Goal: Task Accomplishment & Management: Manage account settings

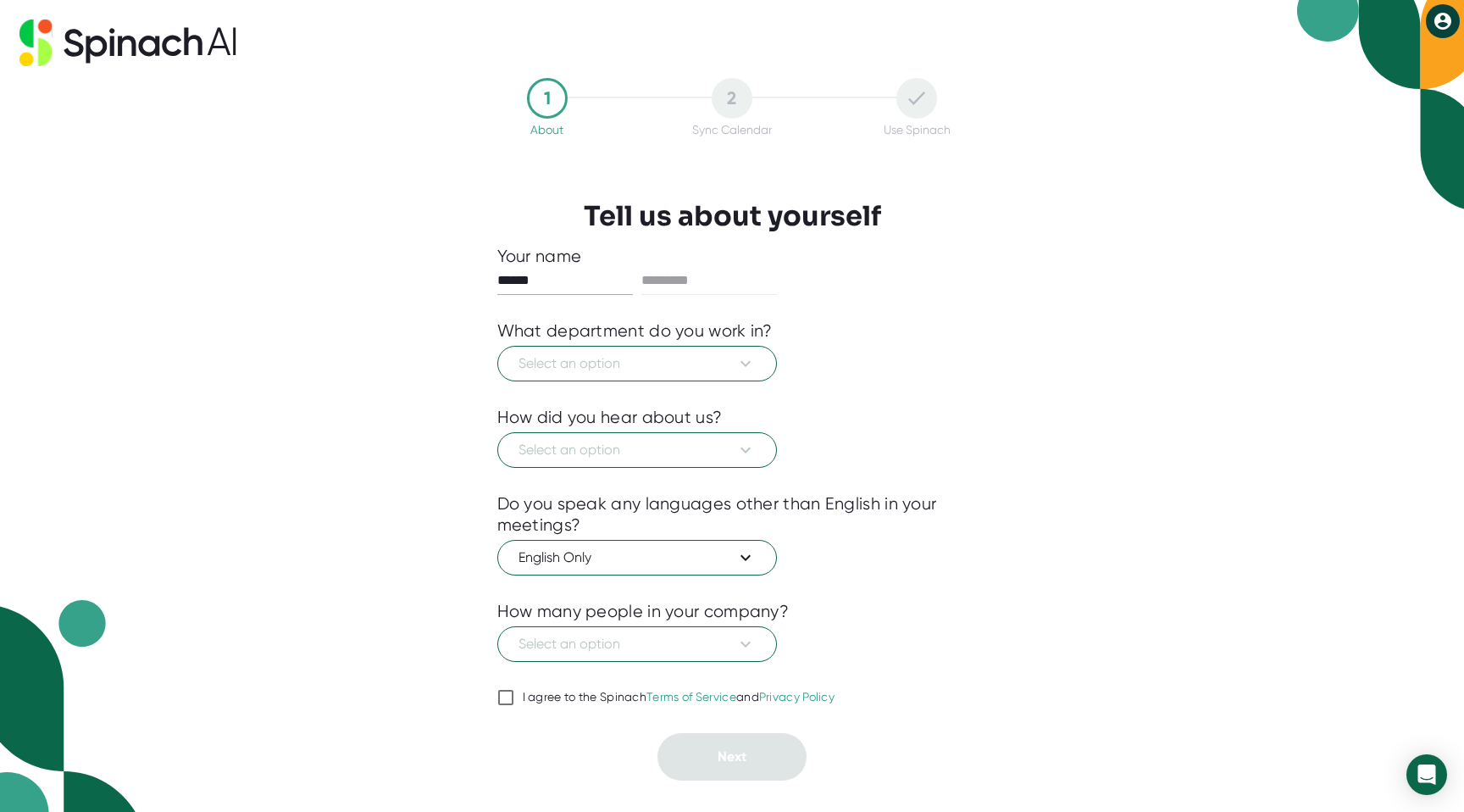
type input "******"
type input "****"
click at [585, 363] on span "Select an option" at bounding box center [637, 364] width 237 height 21
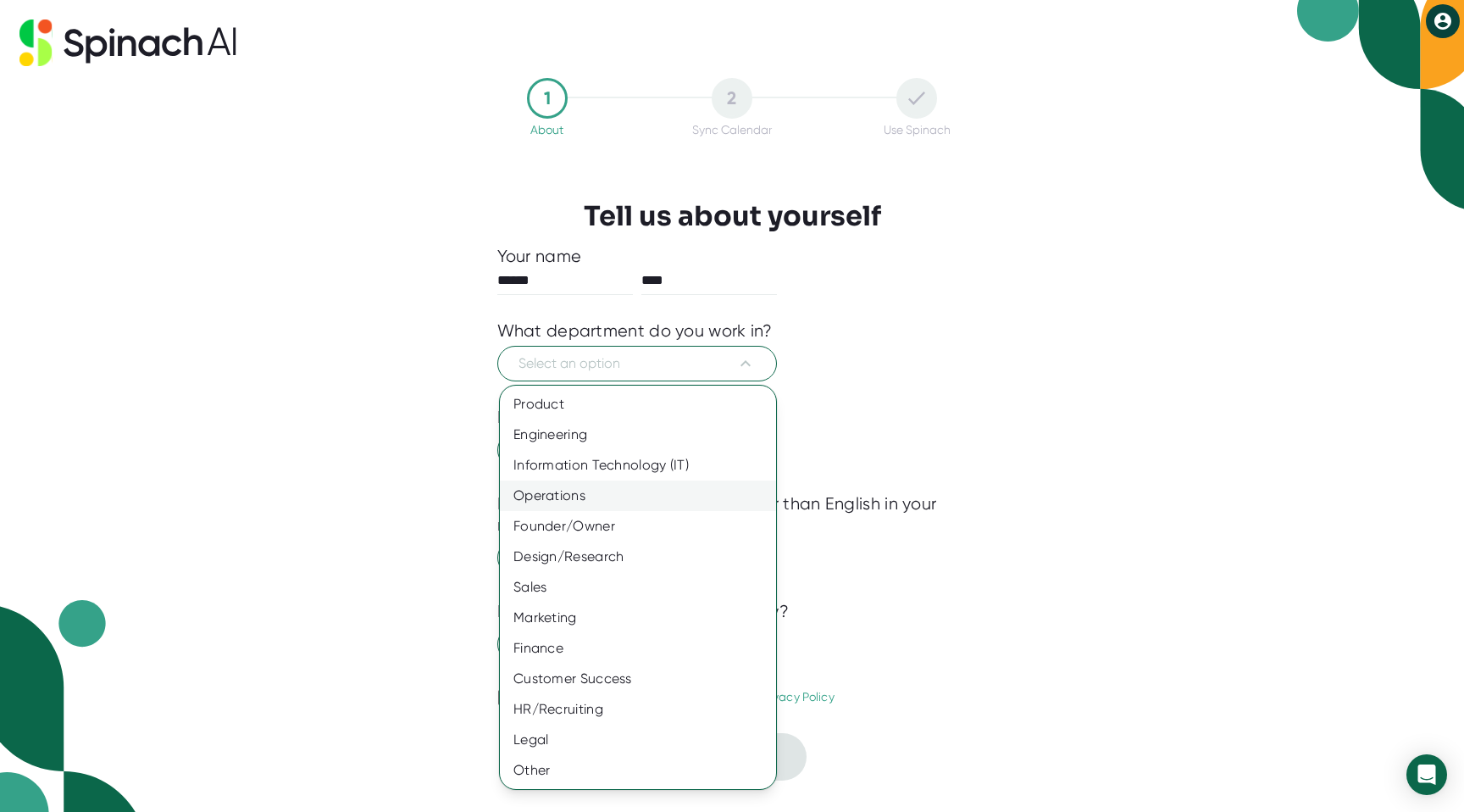
click at [578, 491] on div "Operations" at bounding box center [638, 496] width 277 height 30
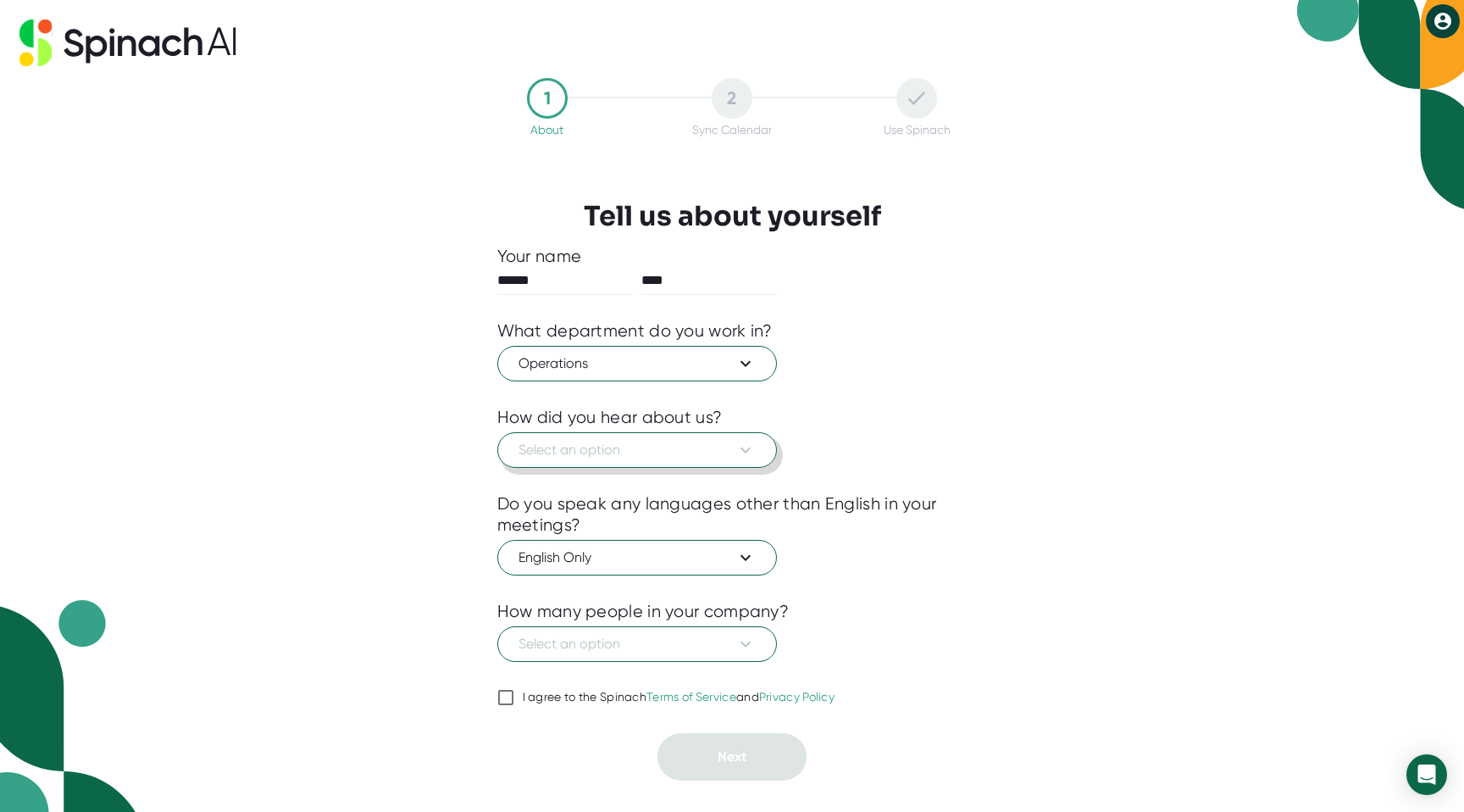
click at [704, 460] on button "Select an option" at bounding box center [638, 450] width 280 height 36
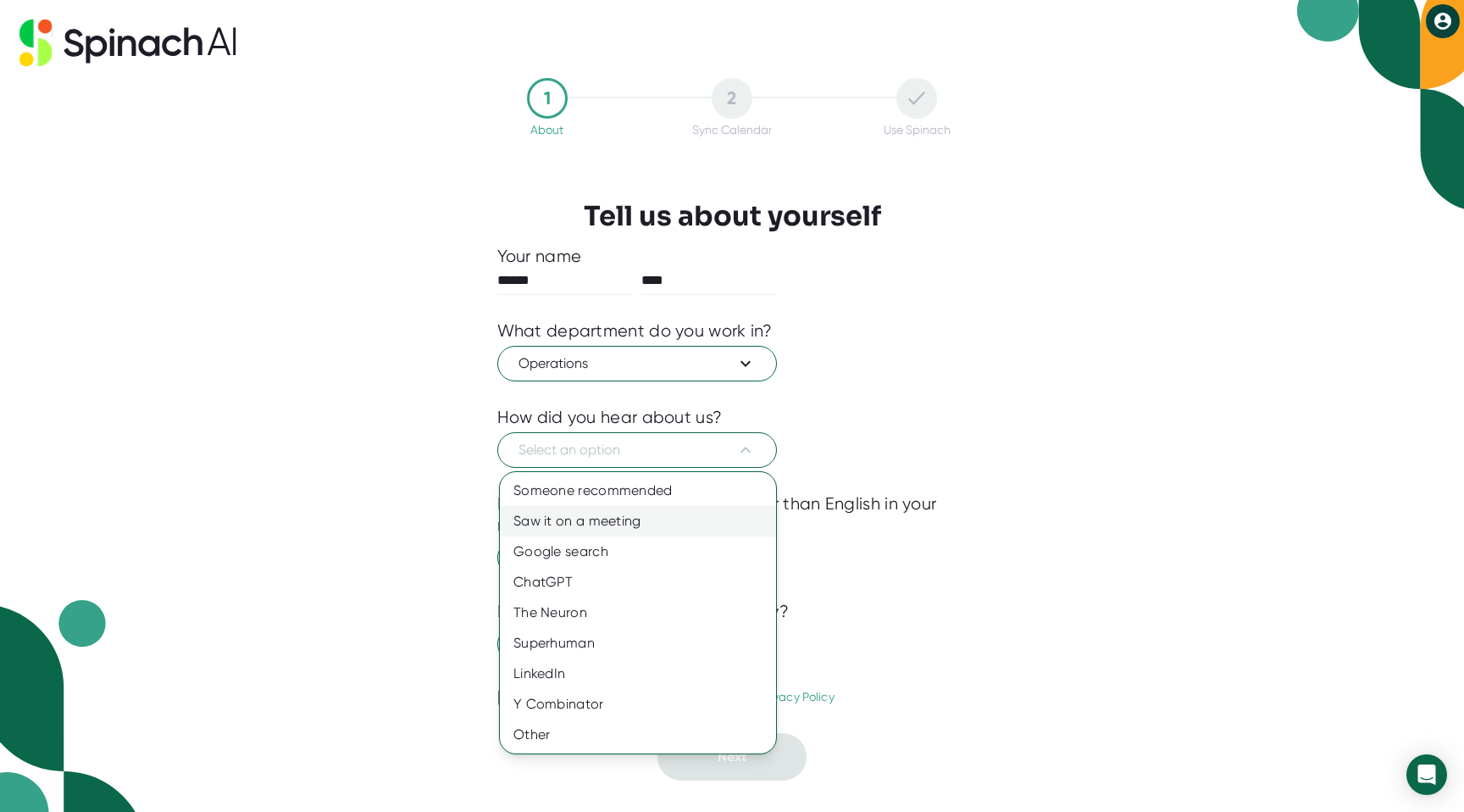
click at [621, 517] on div "Saw it on a meeting" at bounding box center [638, 521] width 277 height 30
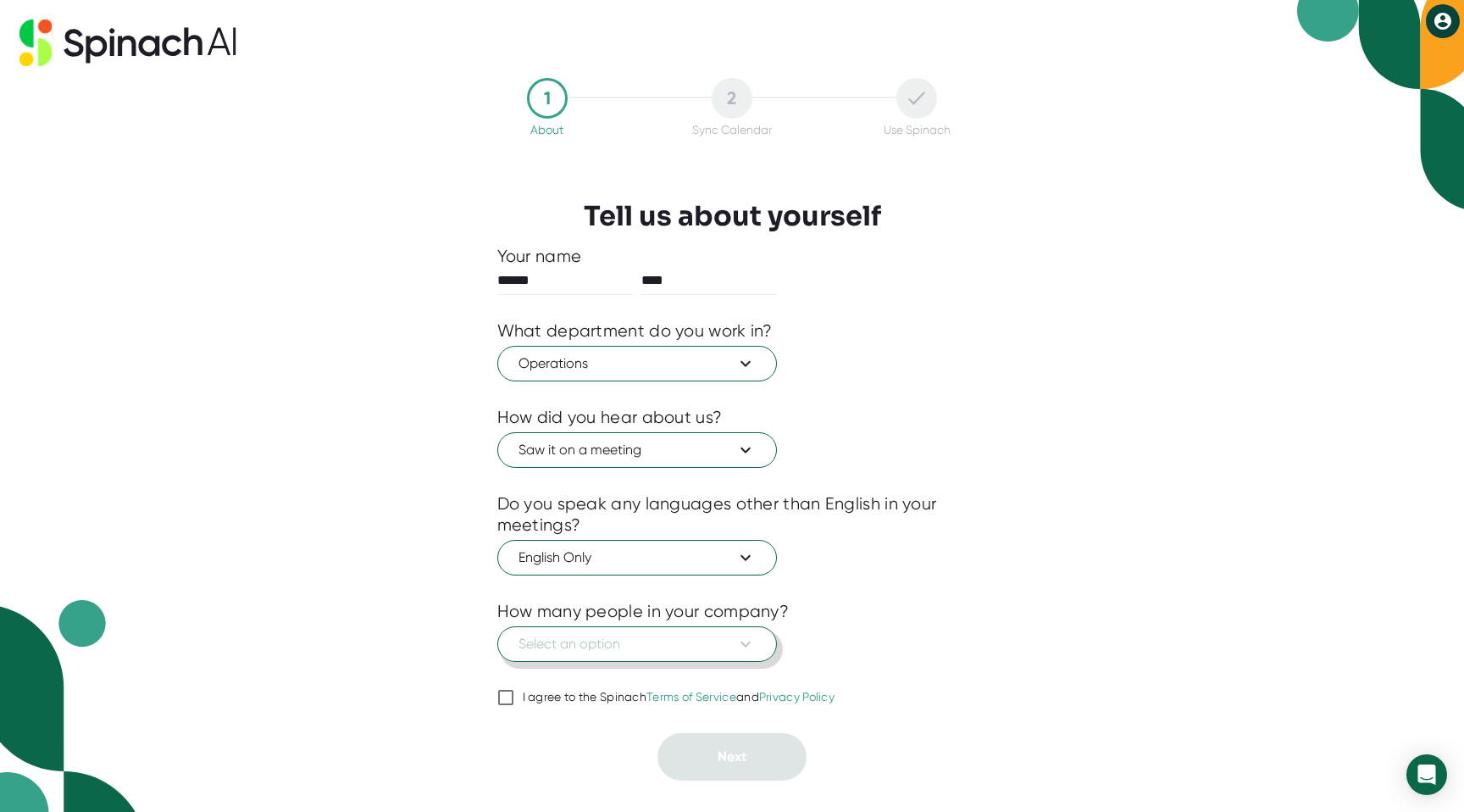
click at [752, 643] on icon at bounding box center [746, 644] width 21 height 21
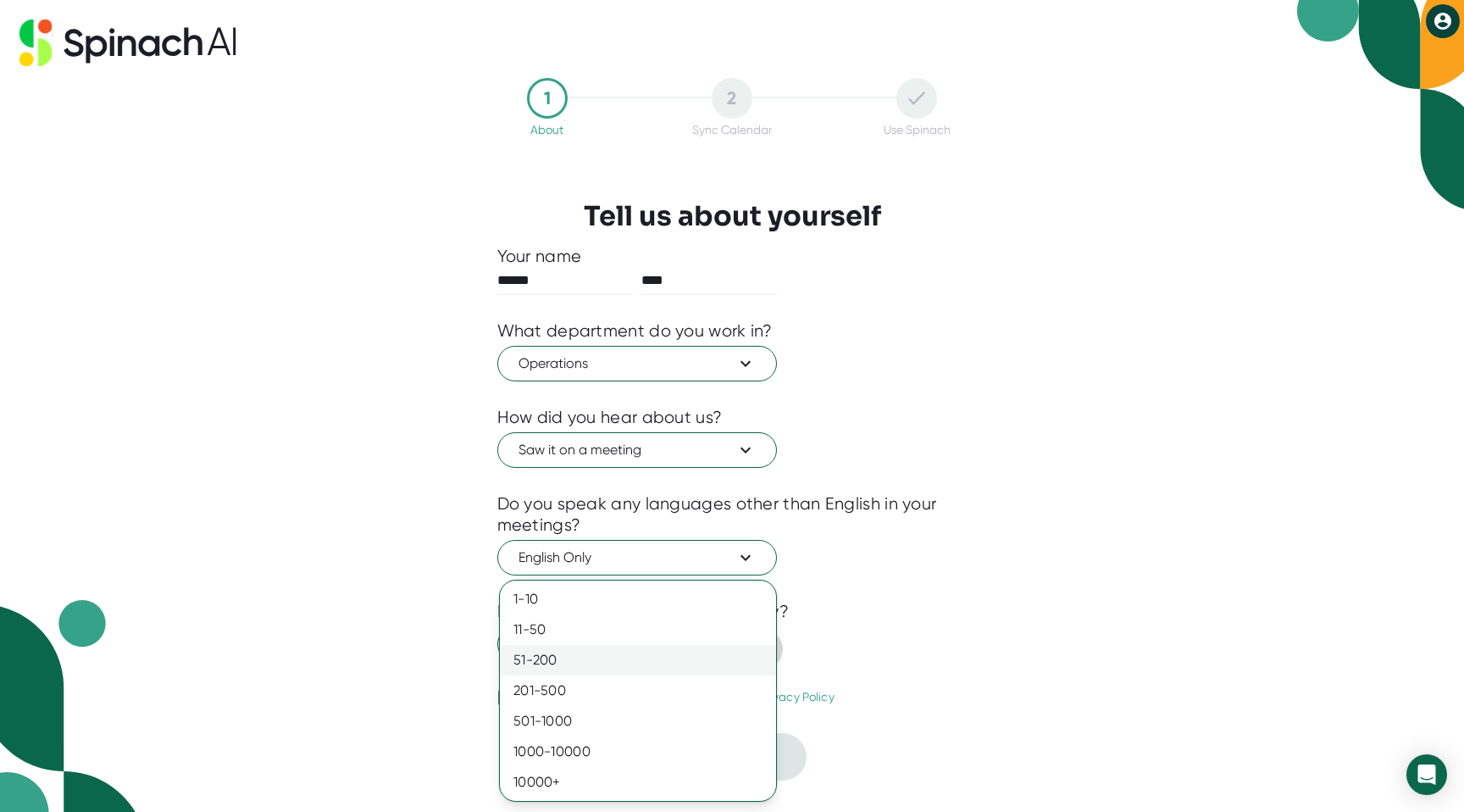
click at [570, 663] on div "51-200" at bounding box center [638, 660] width 277 height 30
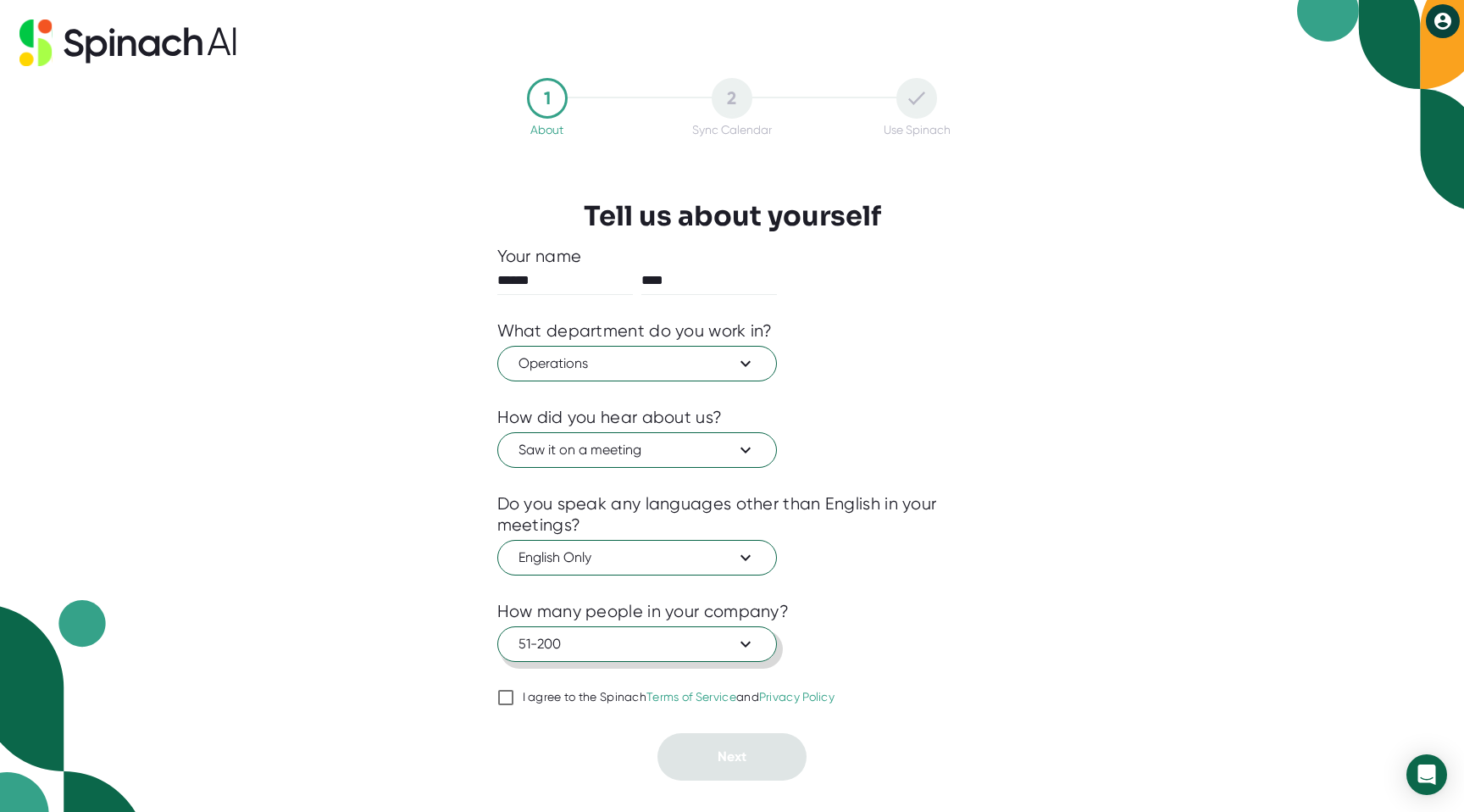
click at [506, 701] on input "I agree to the Spinach Terms of Service and Privacy Policy" at bounding box center [506, 698] width 17 height 21
checkbox input "true"
click at [699, 757] on button "Next" at bounding box center [732, 756] width 149 height 47
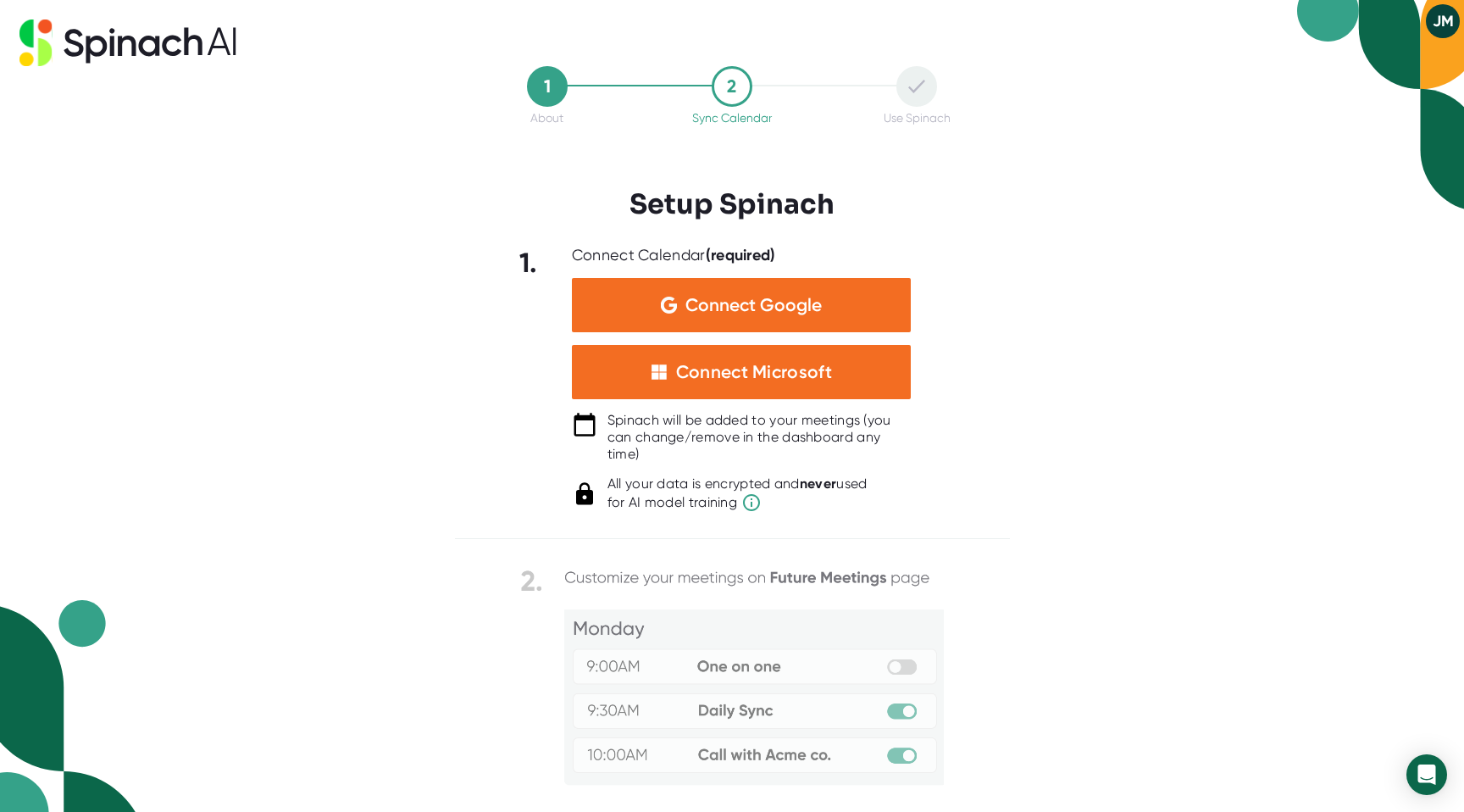
click at [473, 416] on div "1. Connect Calendar (required) Connect Google Connect Microsoft Spinach will be…" at bounding box center [733, 379] width 555 height 267
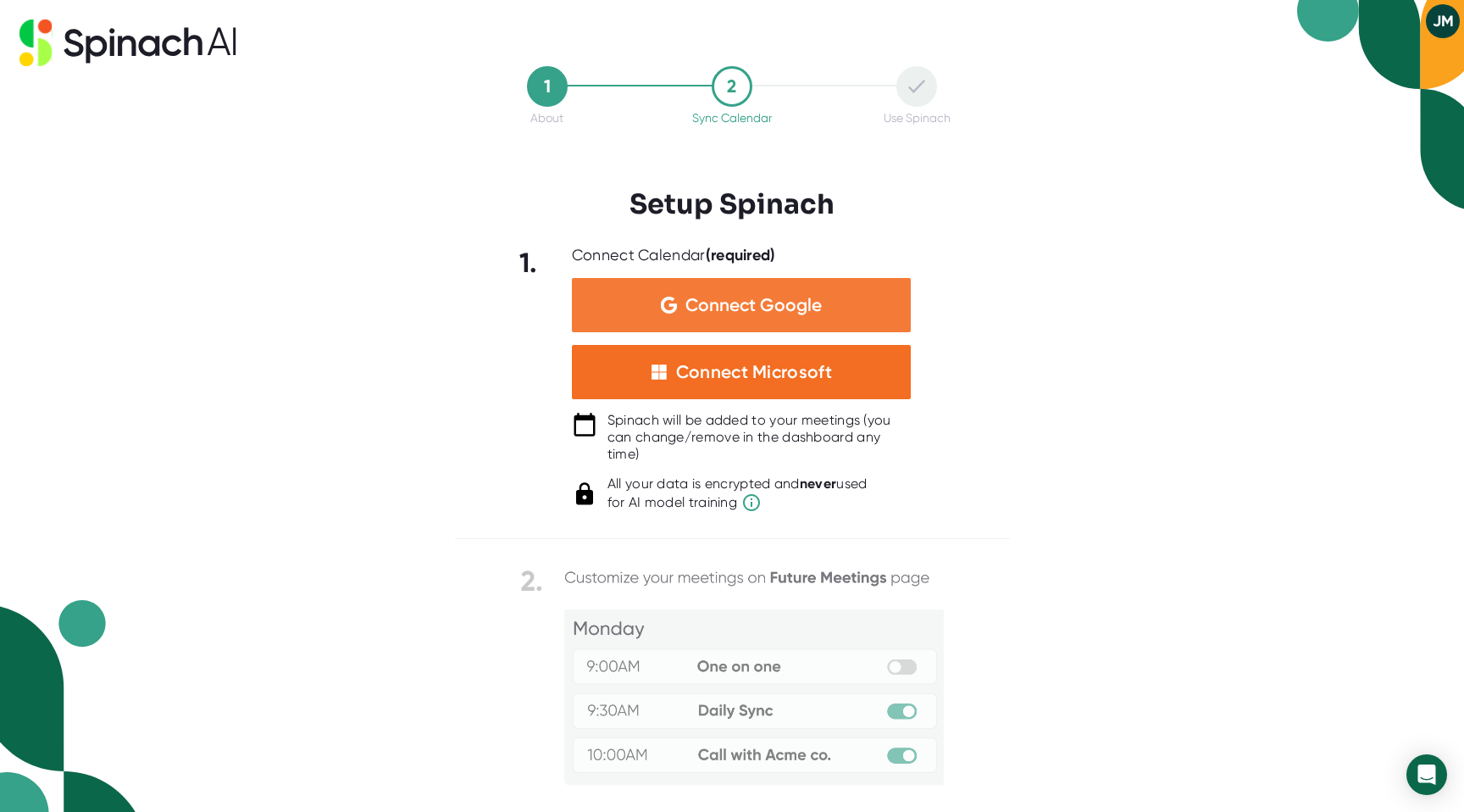
click at [810, 299] on span "Connect Google" at bounding box center [754, 305] width 136 height 17
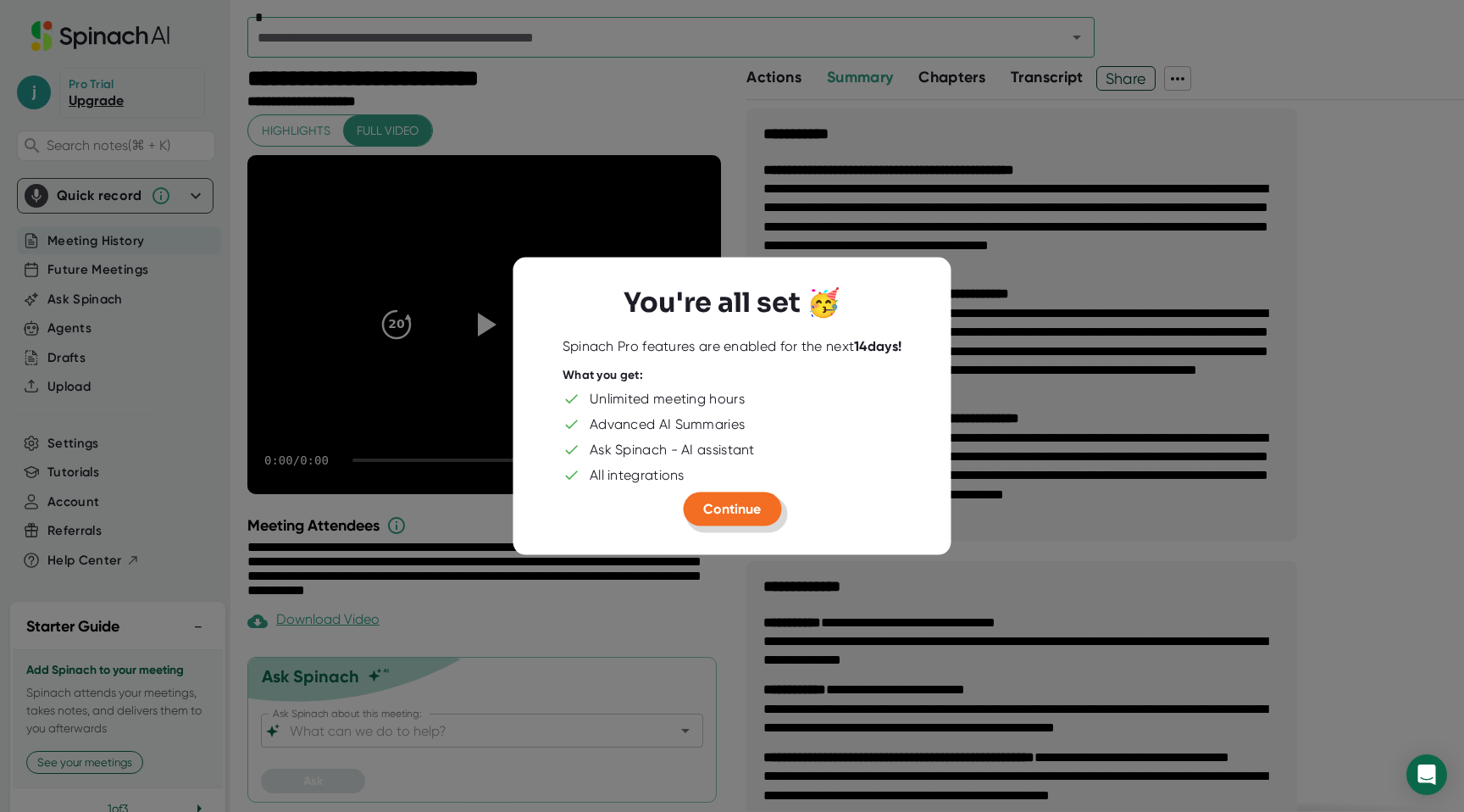
click at [763, 516] on button "Continue" at bounding box center [732, 509] width 98 height 34
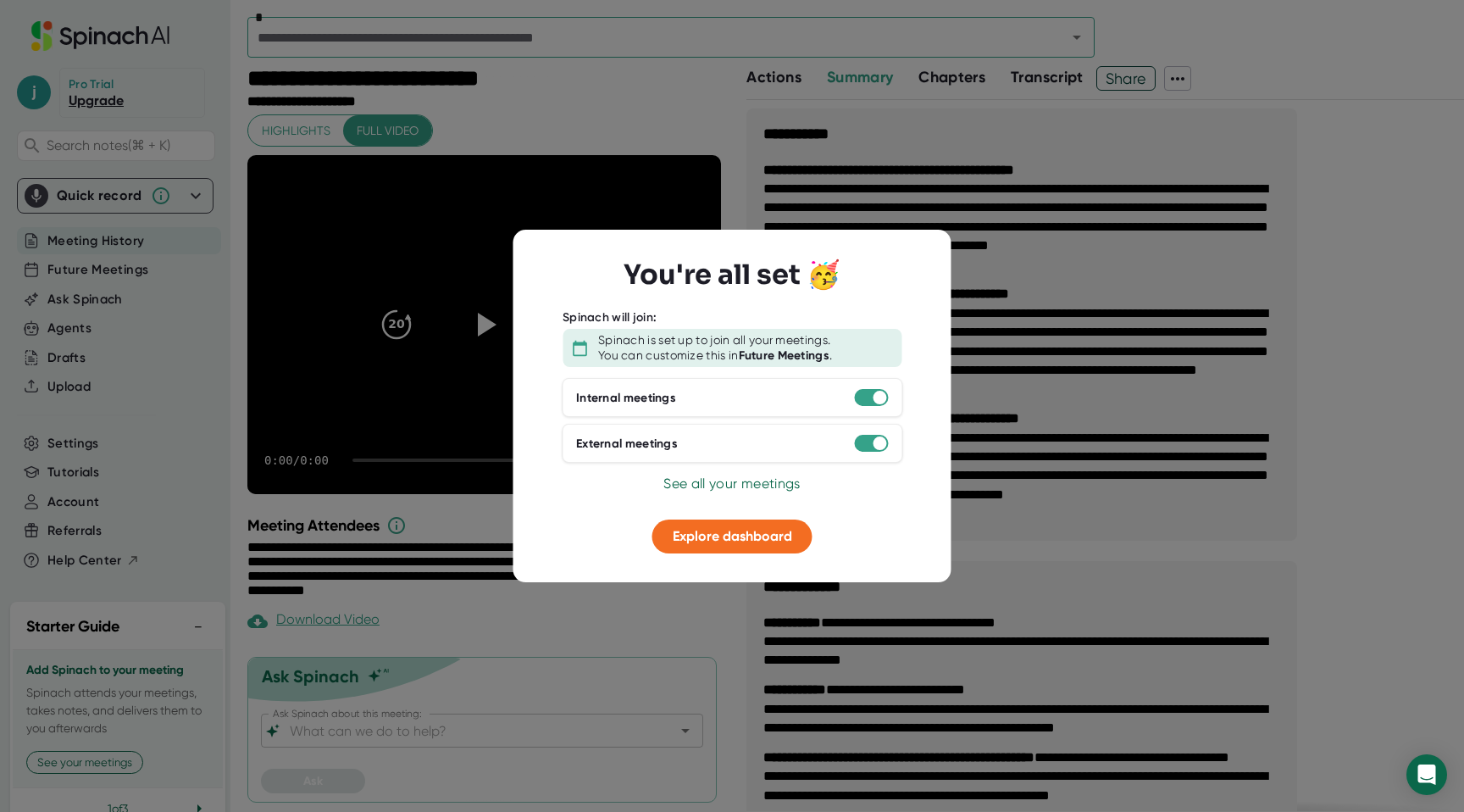
click at [1020, 490] on div at bounding box center [732, 406] width 1464 height 812
click at [773, 533] on span "Explore dashboard" at bounding box center [732, 535] width 120 height 16
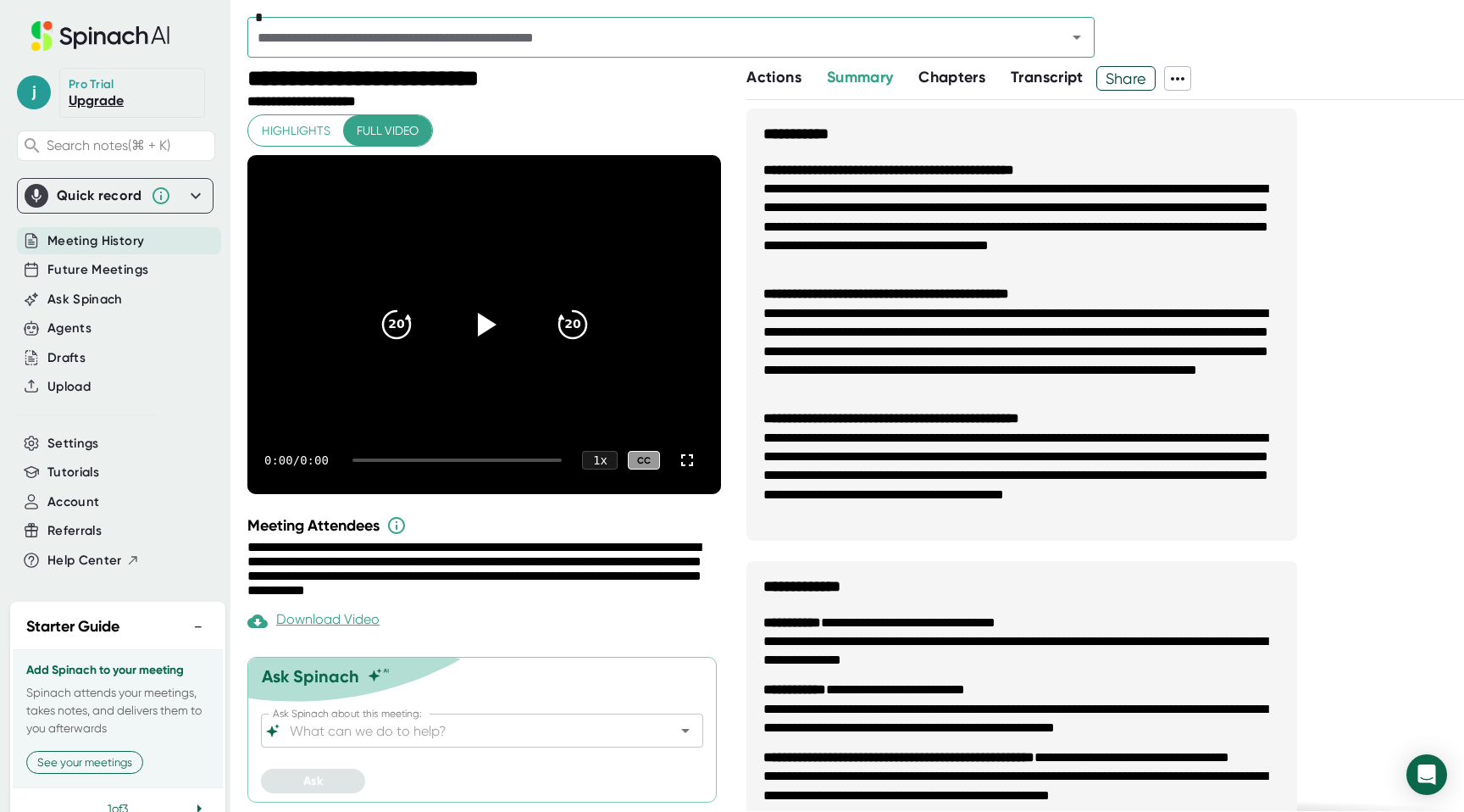
click at [310, 126] on span "Highlights" at bounding box center [296, 130] width 69 height 21
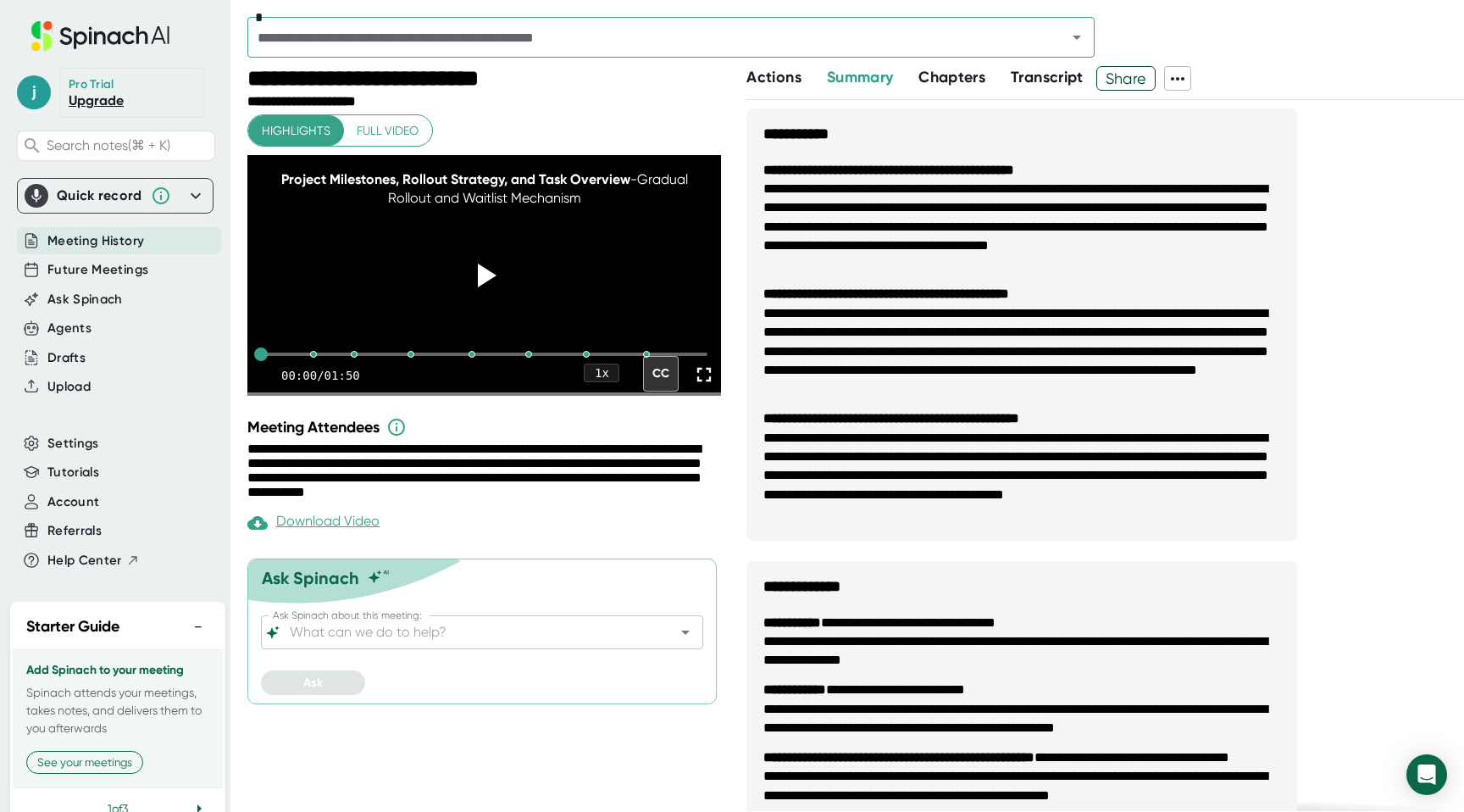
click at [421, 133] on button "Full video" at bounding box center [387, 130] width 89 height 31
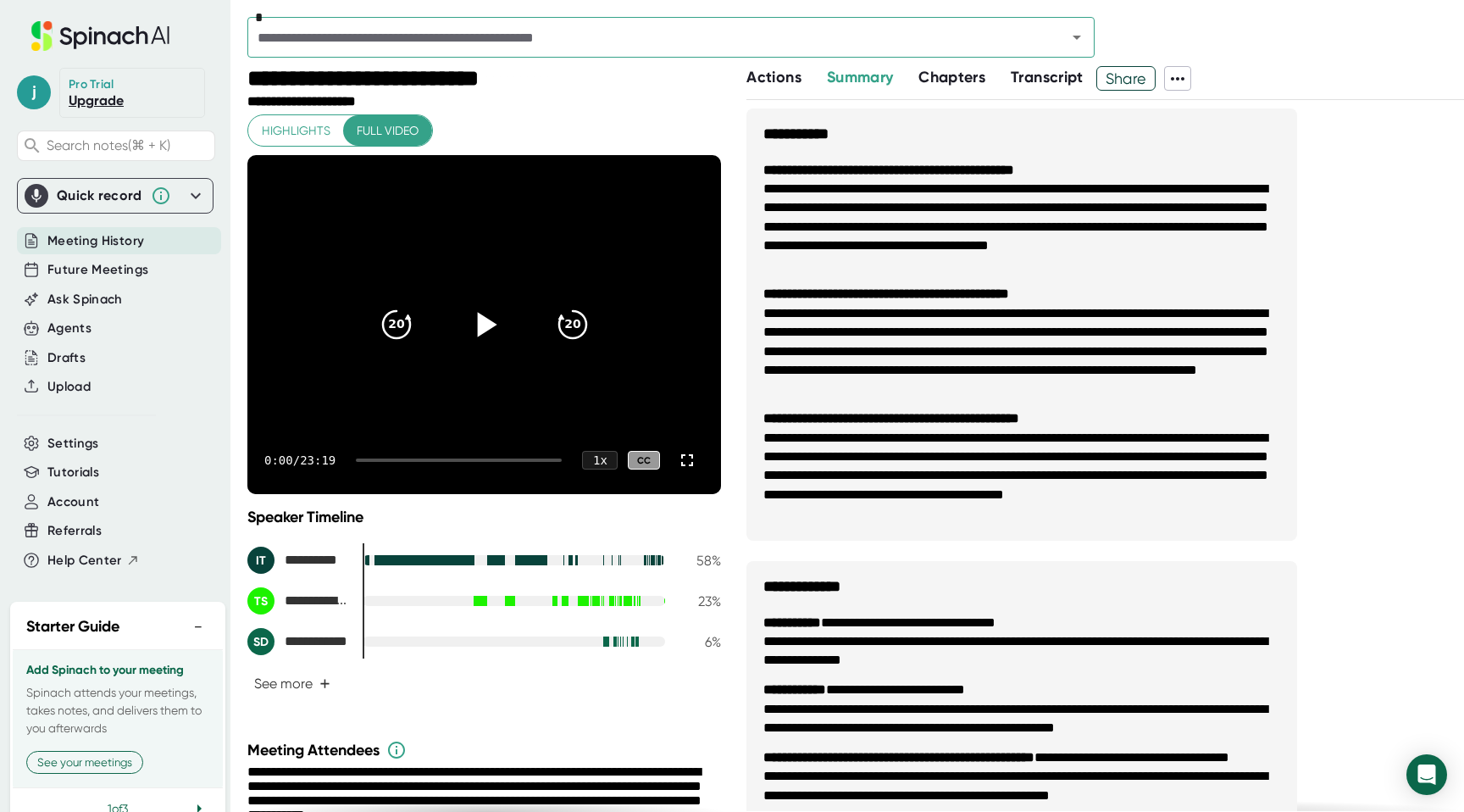
click at [483, 321] on icon at bounding box center [486, 324] width 20 height 25
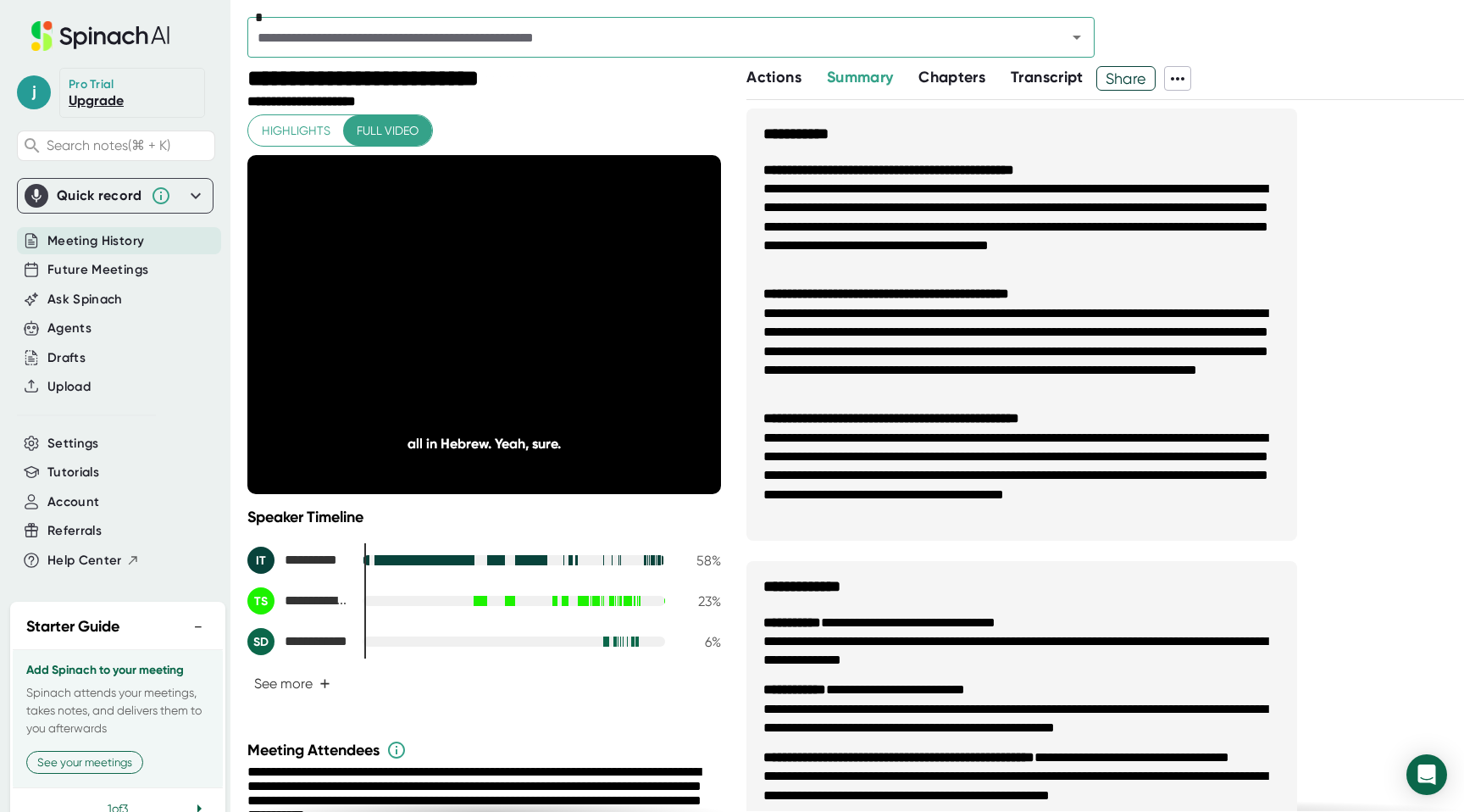
click at [333, 130] on button "Highlights" at bounding box center [296, 130] width 95 height 31
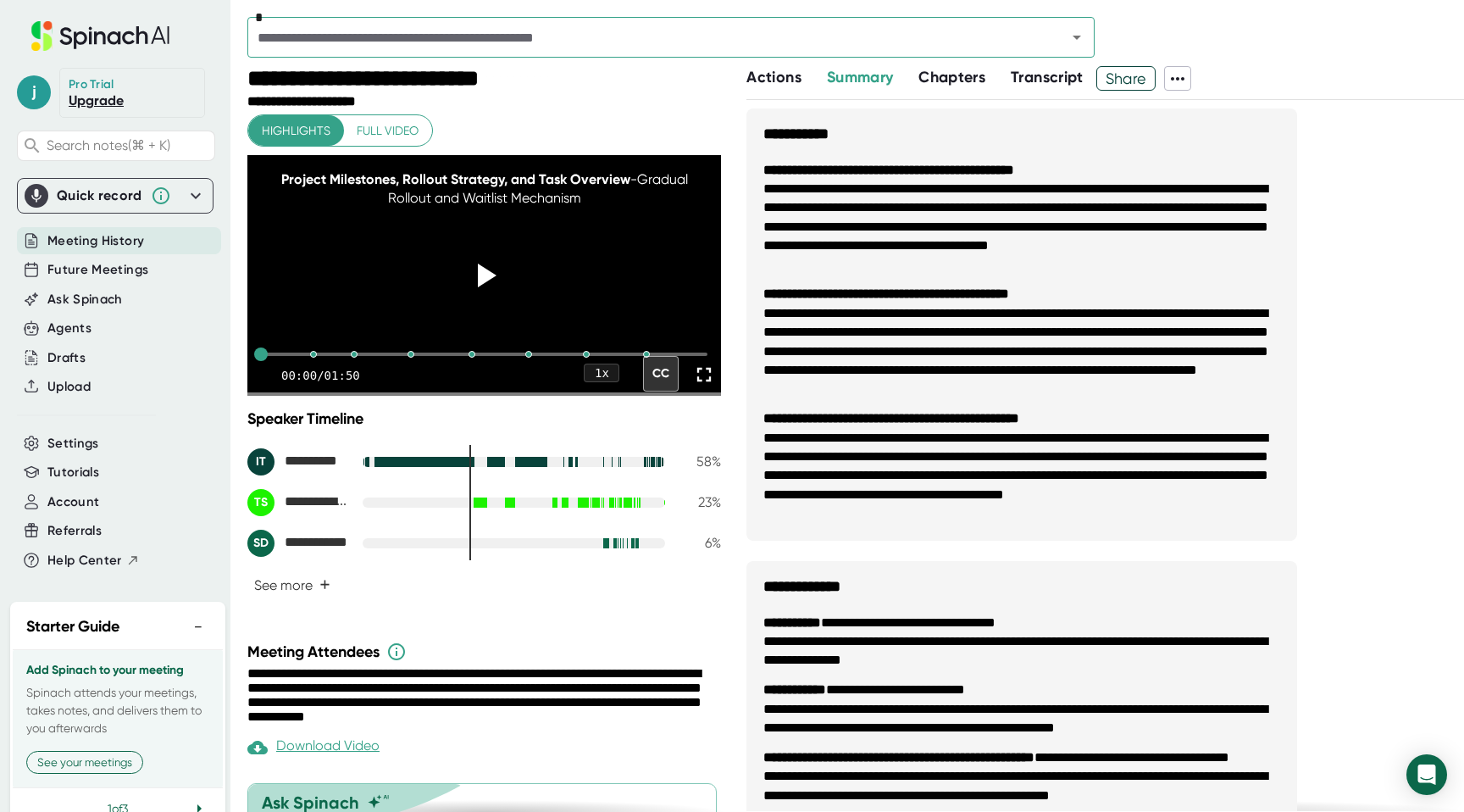
click at [400, 128] on span "Full video" at bounding box center [388, 130] width 62 height 21
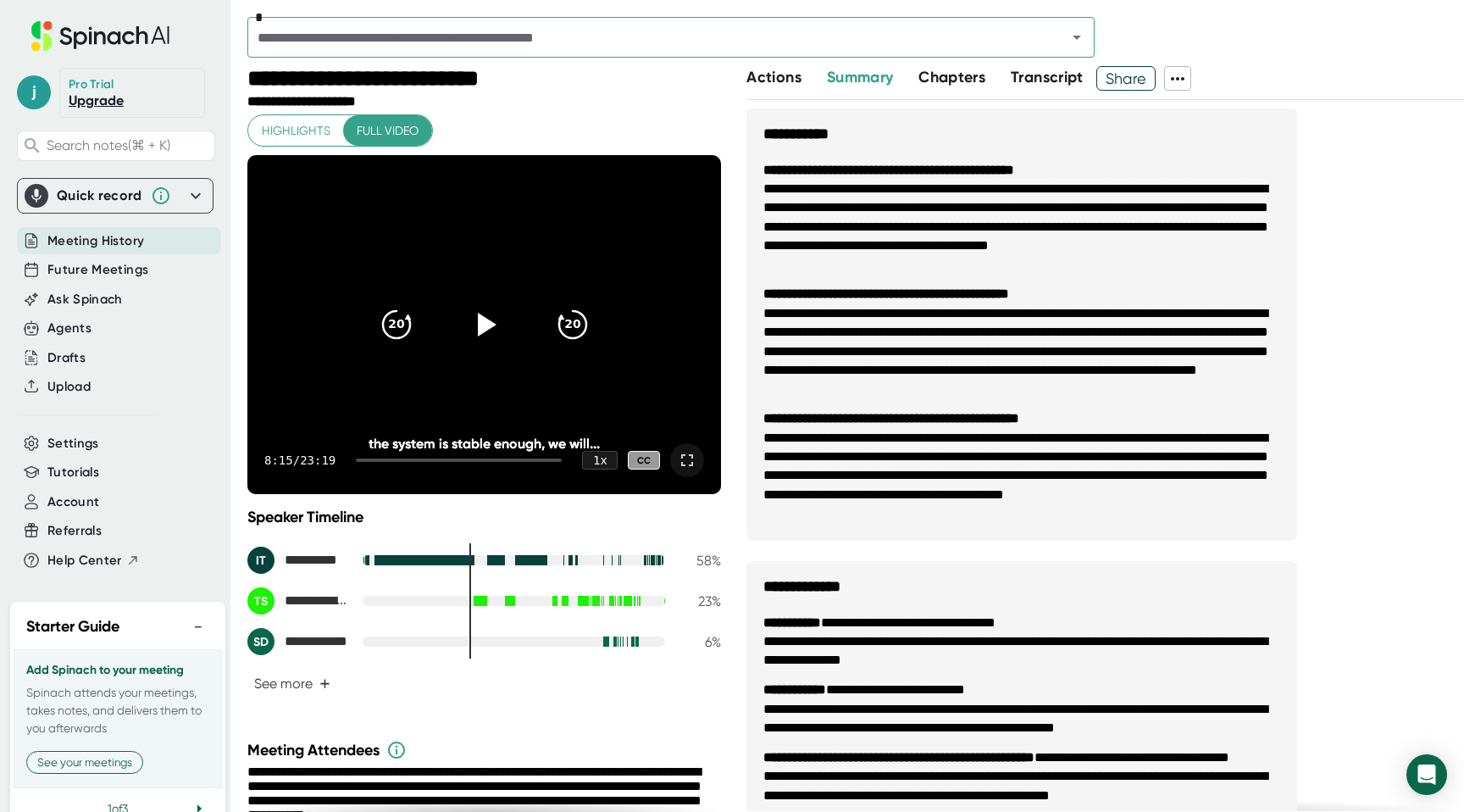
click at [690, 465] on icon at bounding box center [688, 460] width 21 height 21
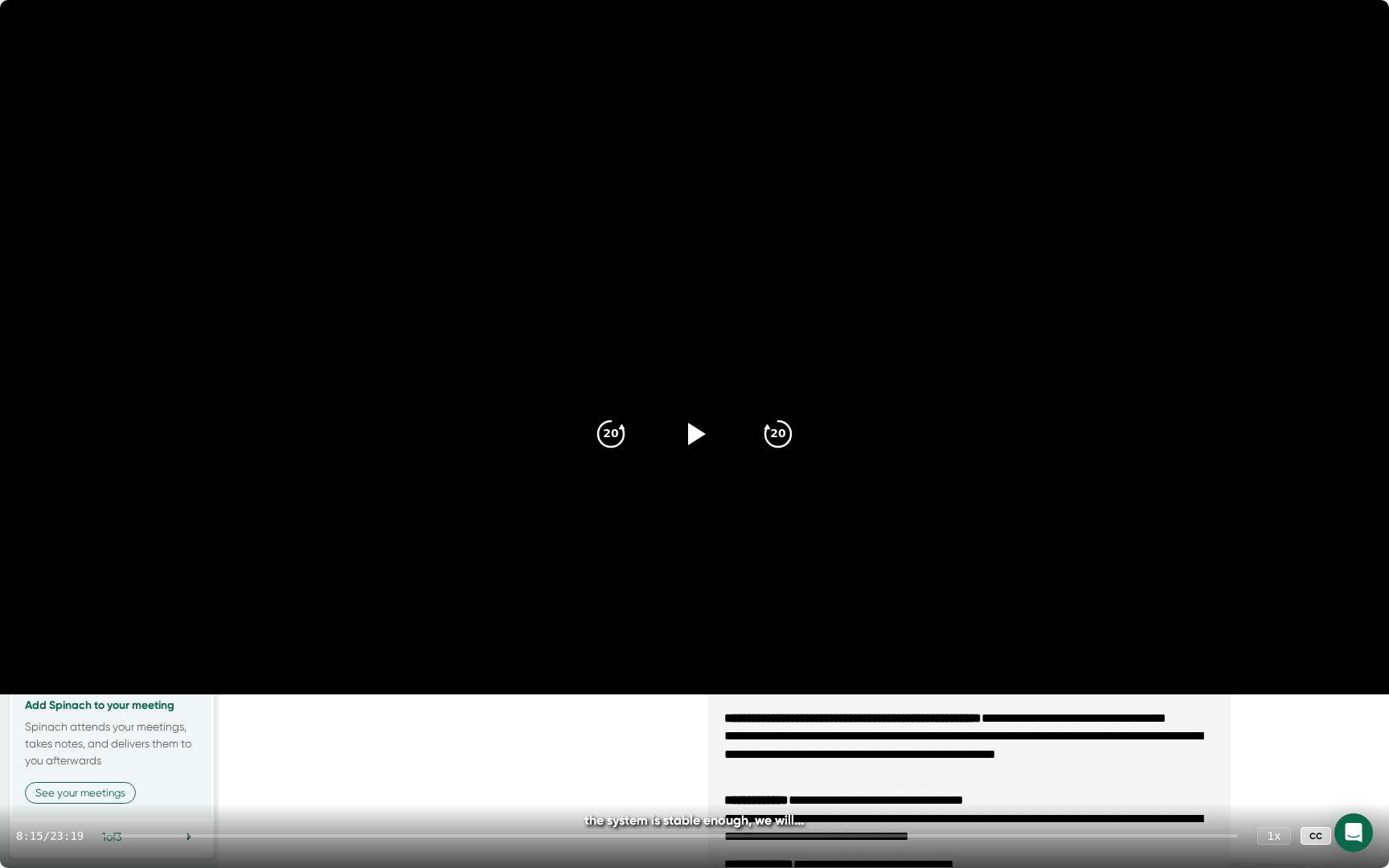
click at [936, 769] on div "8:15 / 23:19 1 x CC" at bounding box center [694, 836] width 1389 height 64
click at [897, 769] on div at bounding box center [670, 836] width 1135 height 4
click at [931, 769] on div at bounding box center [674, 836] width 1128 height 4
click at [705, 436] on icon at bounding box center [694, 434] width 40 height 40
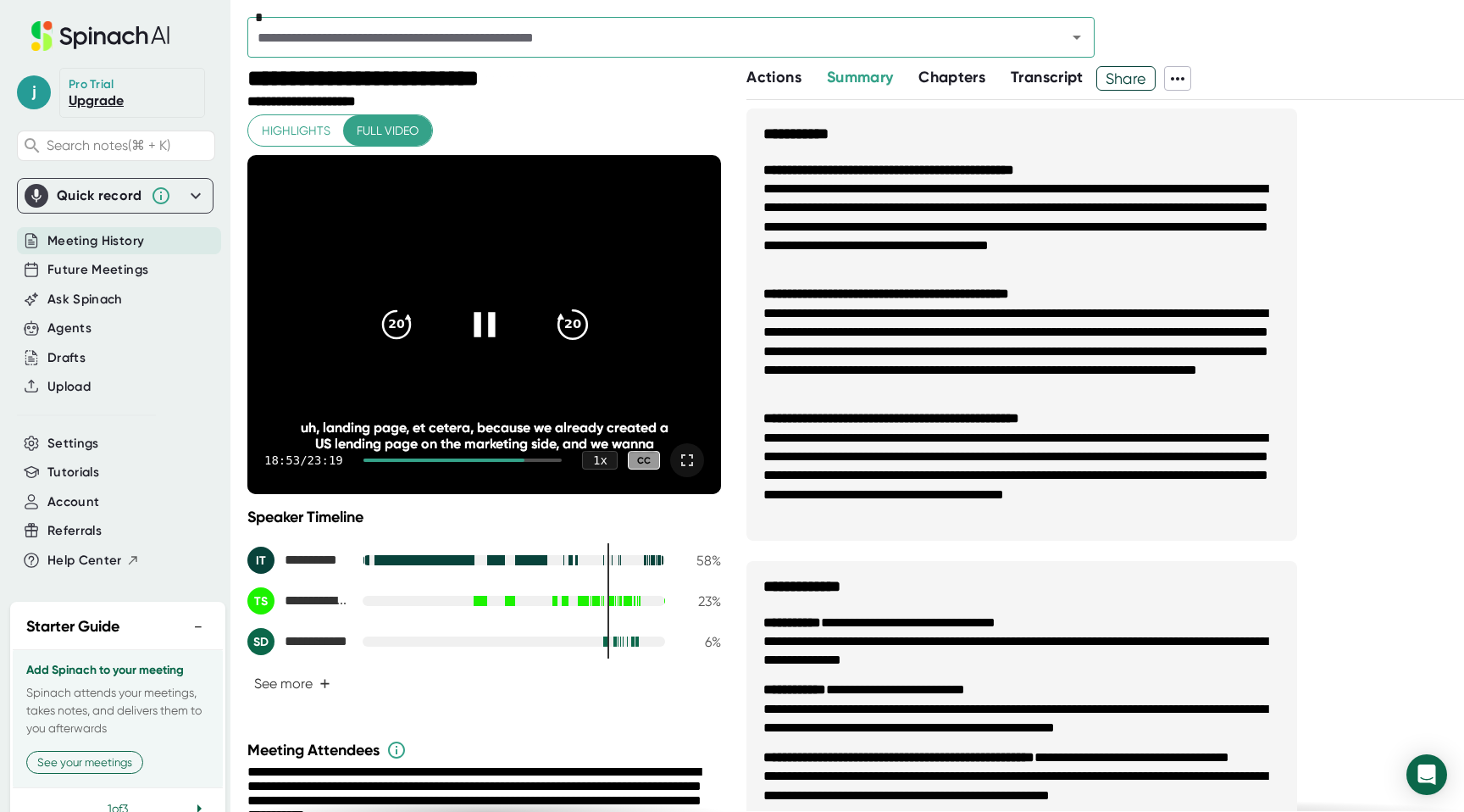
click at [573, 342] on icon "20" at bounding box center [572, 324] width 43 height 42
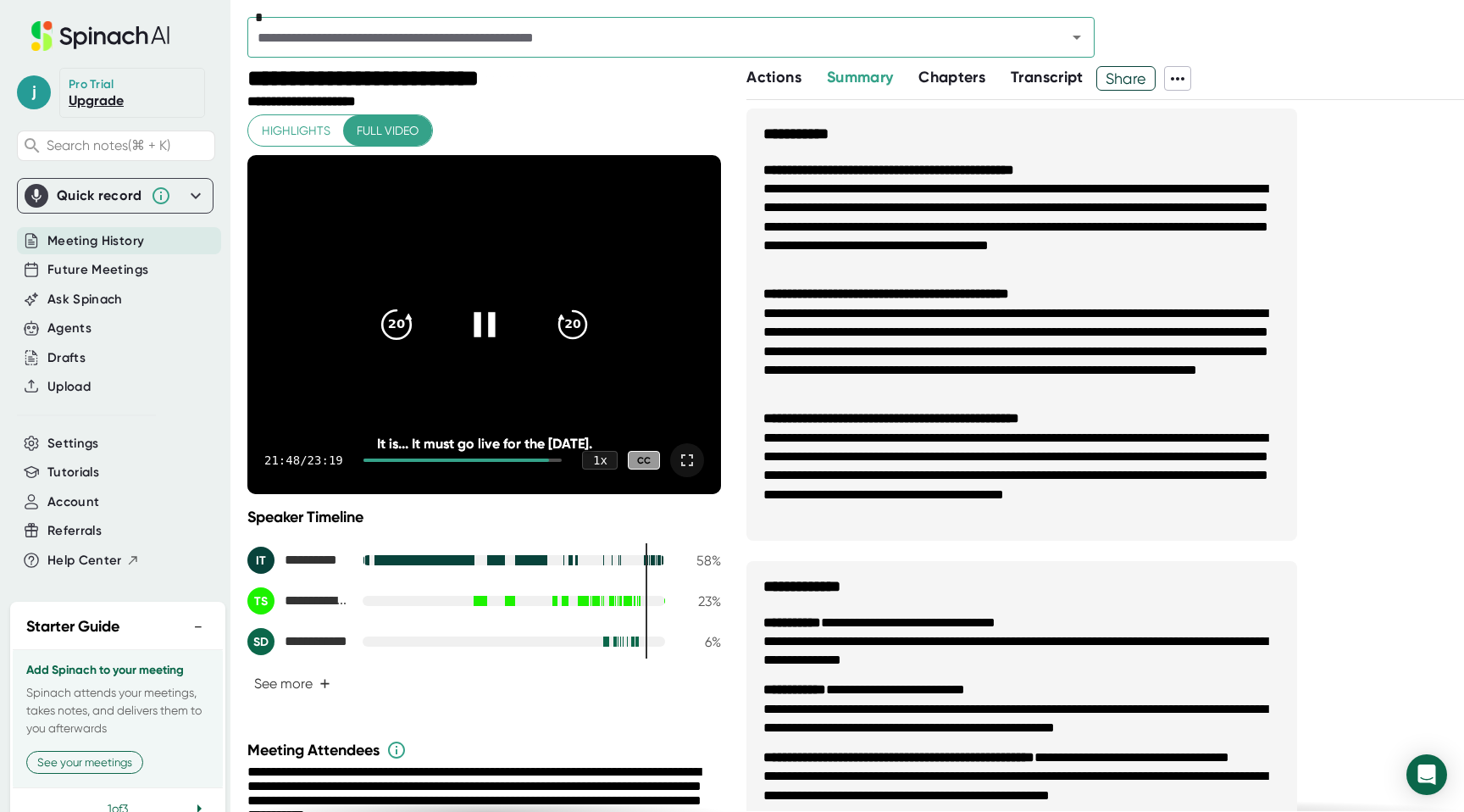
click at [398, 326] on icon "20" at bounding box center [396, 324] width 43 height 42
